Goal: Task Accomplishment & Management: Complete application form

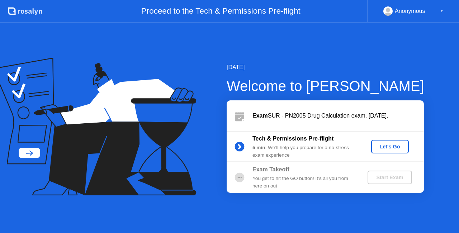
click at [389, 145] on div "Let's Go" at bounding box center [390, 147] width 32 height 6
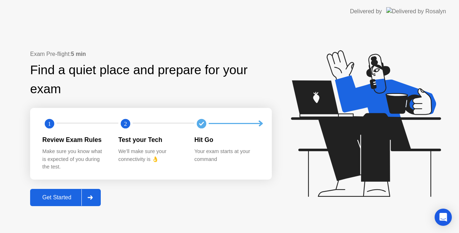
click at [59, 195] on div "Get Started" at bounding box center [56, 197] width 49 height 6
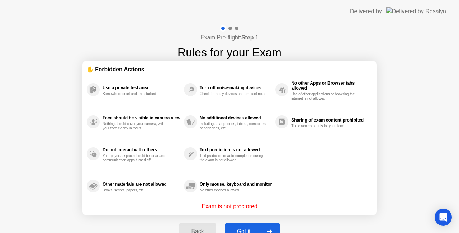
click at [242, 226] on button "Got it" at bounding box center [252, 231] width 55 height 17
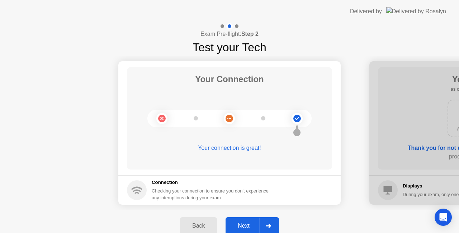
click at [242, 226] on div "Next" at bounding box center [244, 226] width 32 height 6
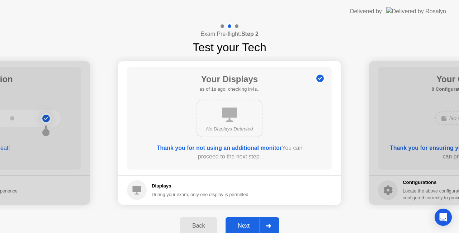
click at [242, 226] on div "Next" at bounding box center [244, 226] width 32 height 6
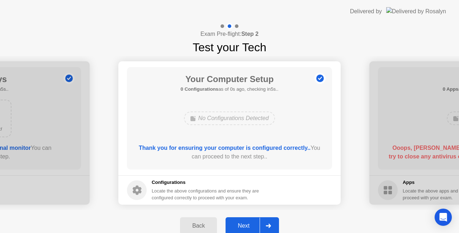
click at [242, 226] on div "Next" at bounding box center [244, 226] width 32 height 6
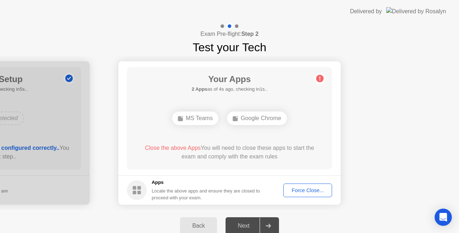
click at [309, 191] on div "Force Close..." at bounding box center [308, 190] width 44 height 6
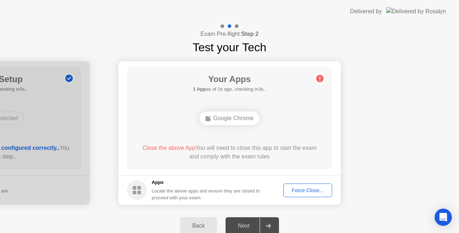
click at [308, 193] on div "Force Close..." at bounding box center [308, 190] width 44 height 6
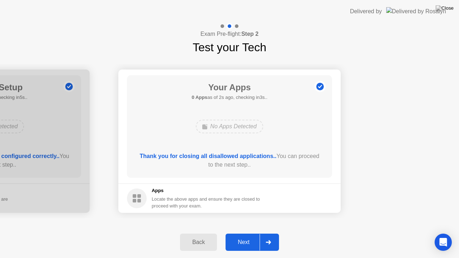
click at [235, 233] on div "Next" at bounding box center [244, 242] width 32 height 6
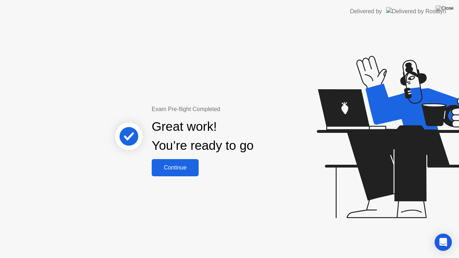
click at [178, 171] on div "Continue" at bounding box center [175, 168] width 43 height 6
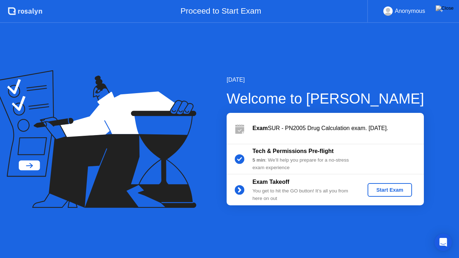
click at [403, 192] on div "Start Exam" at bounding box center [389, 190] width 38 height 6
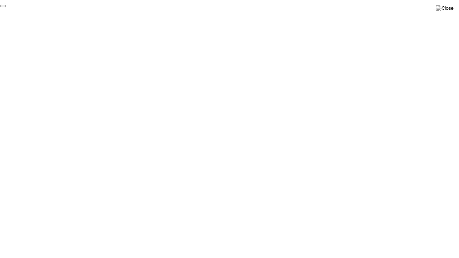
click div "End Proctoring Session"
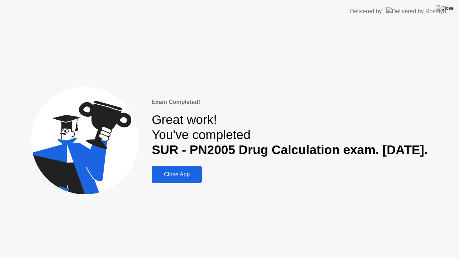
click at [172, 177] on div "Close App" at bounding box center [177, 174] width 46 height 6
